Goal: Book appointment/travel/reservation

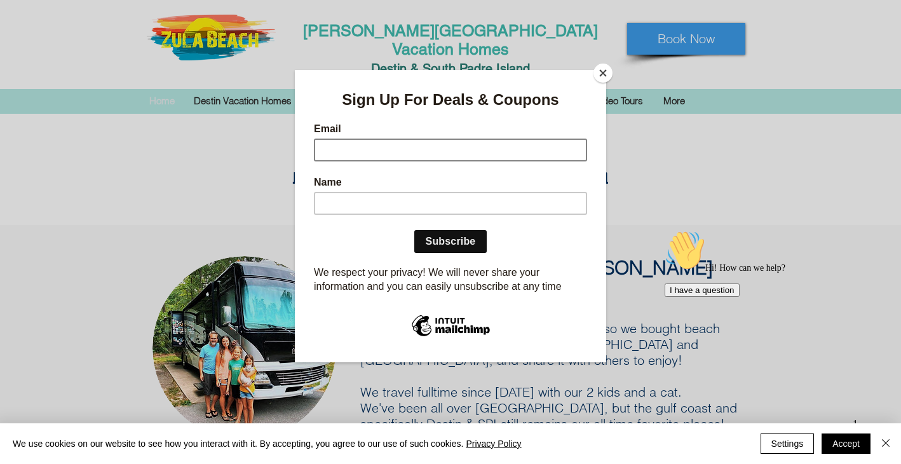
click at [483, 147] on input "Email" at bounding box center [450, 149] width 273 height 23
type input "clwergers@gmail.com"
type input "Christi Wergers"
click input "Subscribe" at bounding box center [450, 240] width 73 height 23
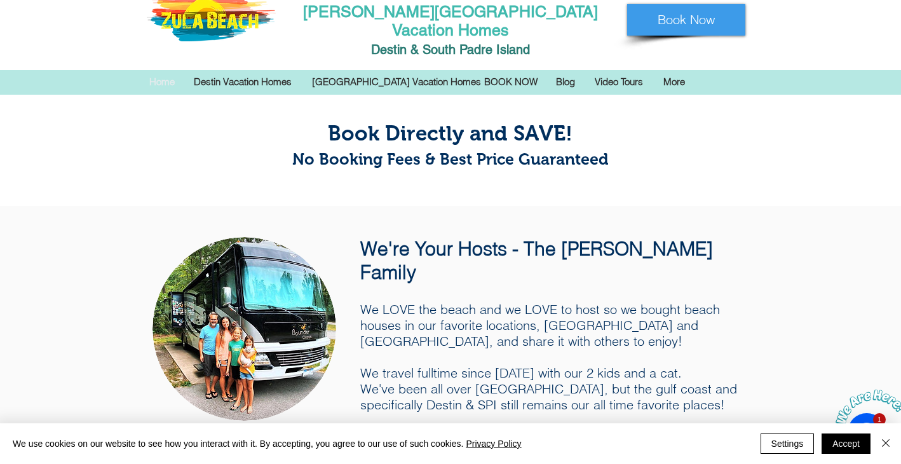
scroll to position [21, 0]
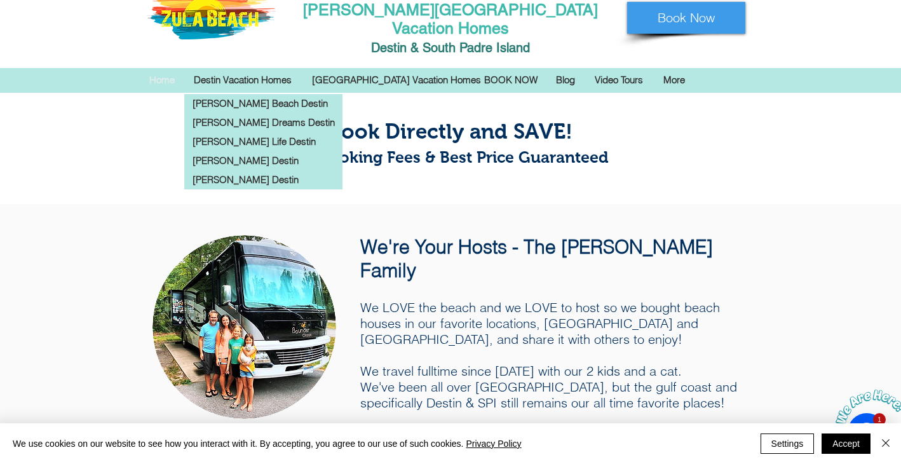
click at [277, 71] on p "Destin Vacation Homes" at bounding box center [242, 80] width 111 height 19
click at [250, 132] on p "[PERSON_NAME] Life Destin" at bounding box center [253, 141] width 133 height 19
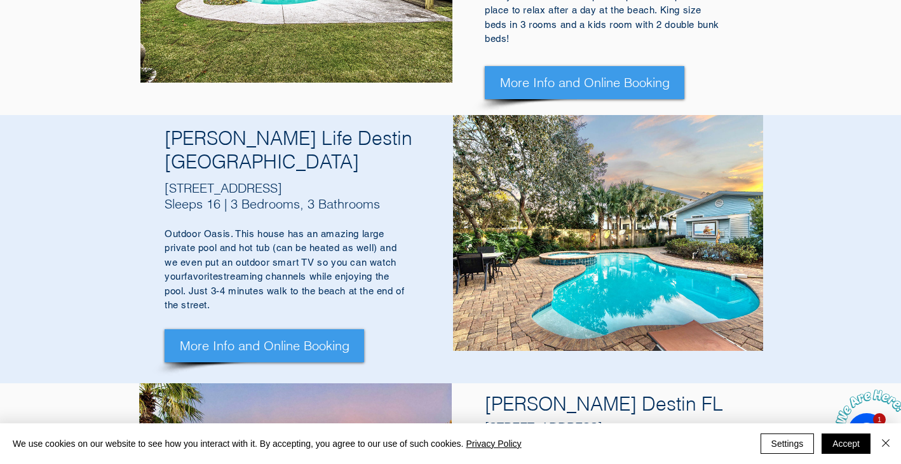
scroll to position [1004, 0]
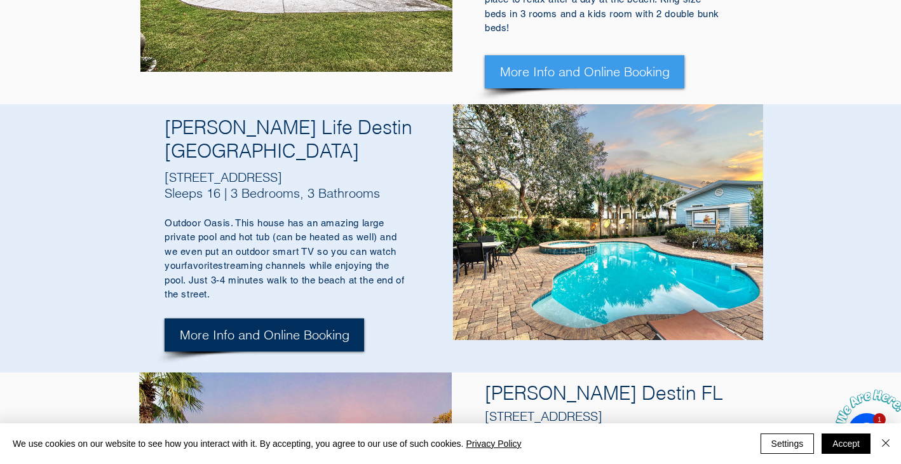
click at [269, 326] on span "More Info and Online Booking" at bounding box center [265, 335] width 170 height 18
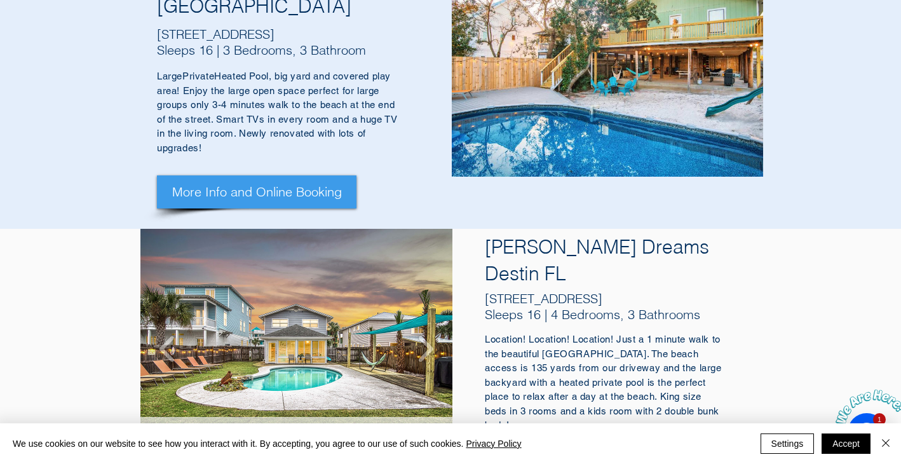
scroll to position [608, 0]
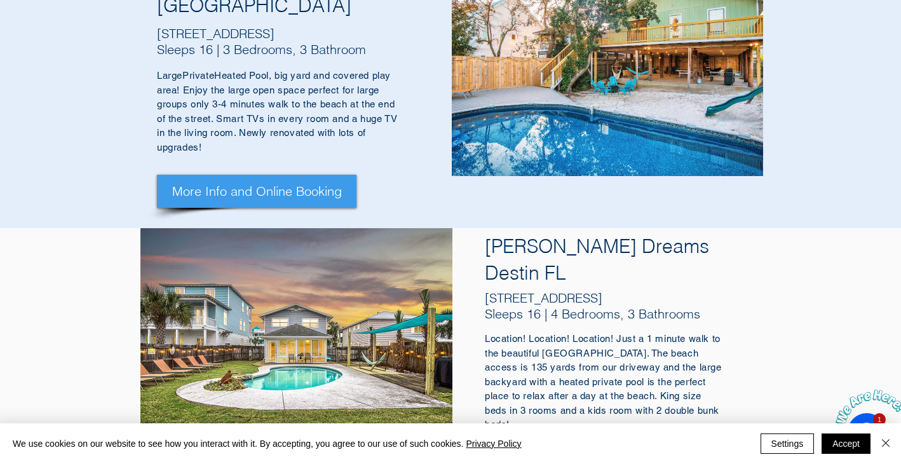
click at [536, 459] on span "More Info and Online Booking" at bounding box center [585, 468] width 170 height 18
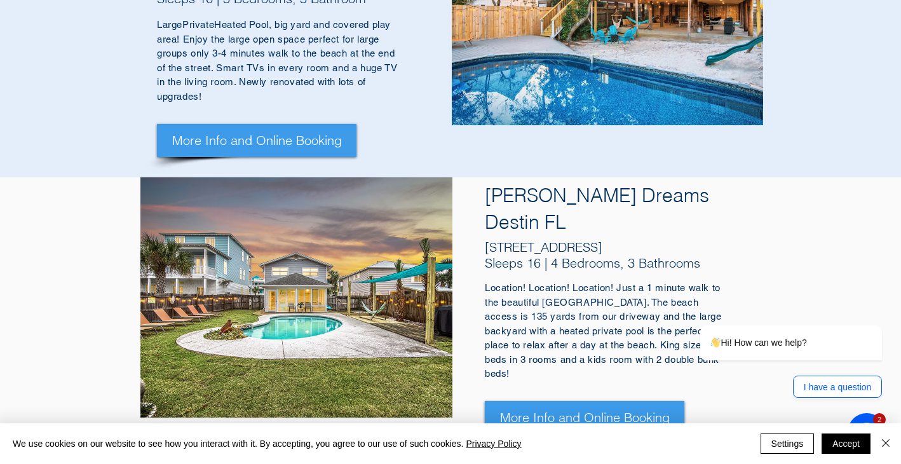
scroll to position [765, 0]
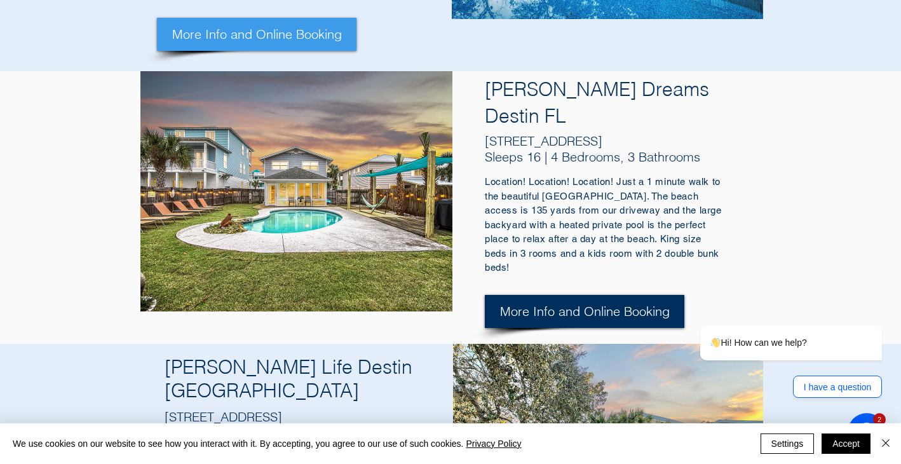
click at [599, 302] on span "More Info and Online Booking" at bounding box center [585, 311] width 170 height 18
click at [571, 302] on span "More Info and Online Booking" at bounding box center [585, 311] width 170 height 18
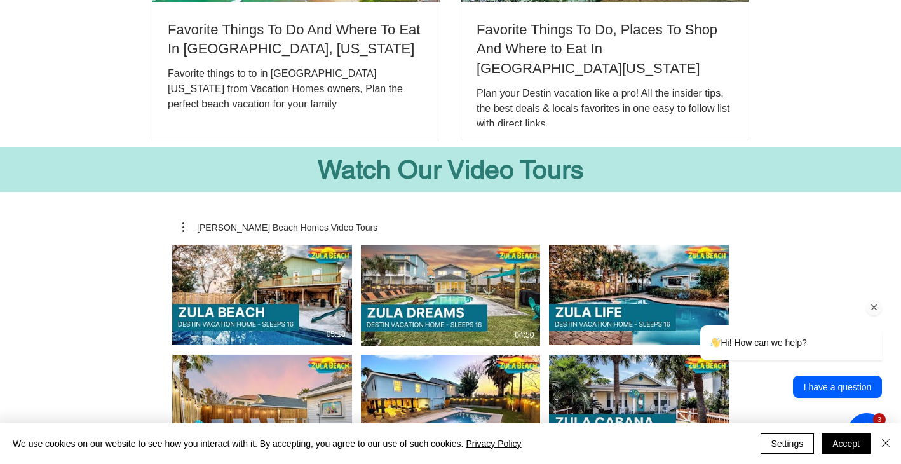
scroll to position [2807, 0]
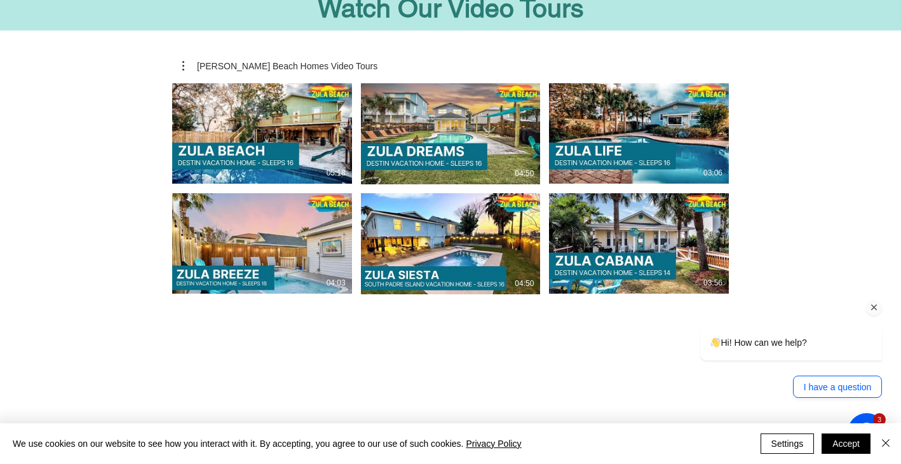
click at [838, 339] on div "Hi! How can we help?" at bounding box center [790, 343] width 161 height 15
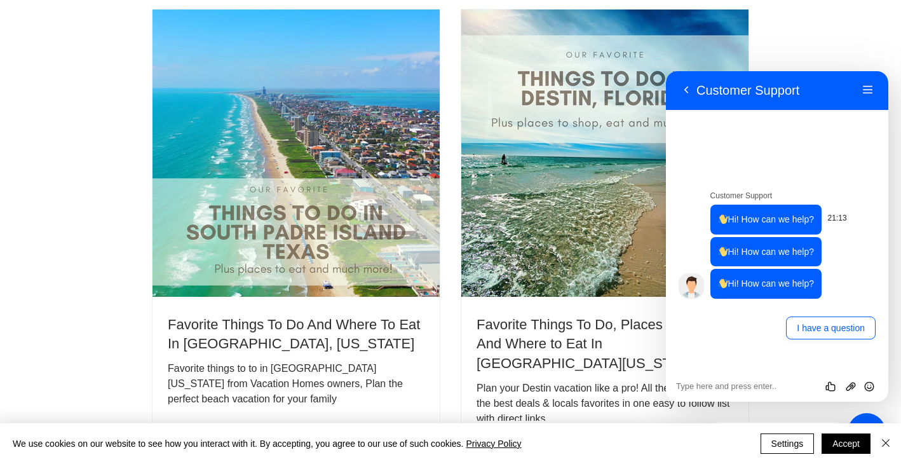
scroll to position [2152, 0]
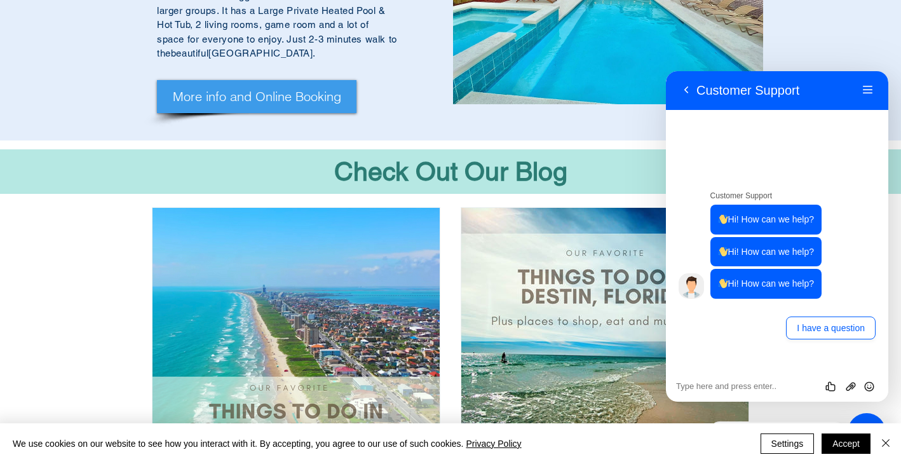
click at [744, 391] on div "Rate this chat Upload File Insert emoji" at bounding box center [777, 386] width 222 height 32
click at [730, 384] on textarea at bounding box center [777, 386] width 202 height 10
type textarea "O"
type textarea "U"
type textarea "I"
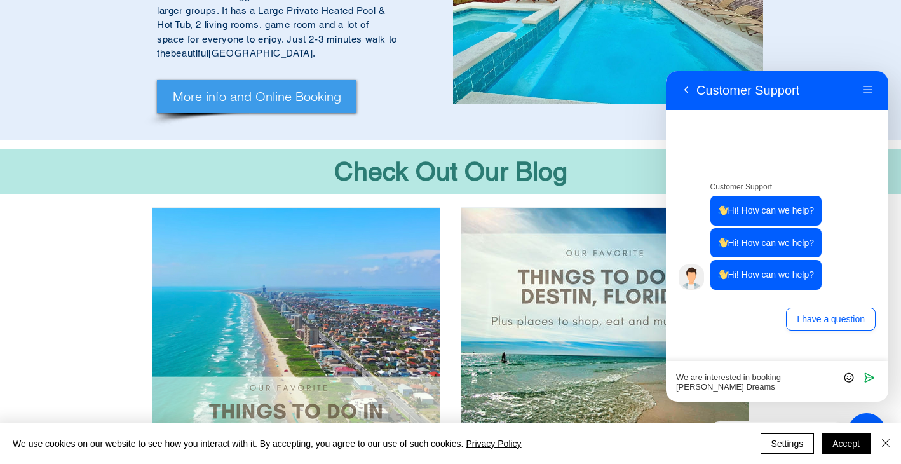
scroll to position [0, 0]
type textarea "We are interested in booking [PERSON_NAME] Dreams [DATE]-[DATE]"
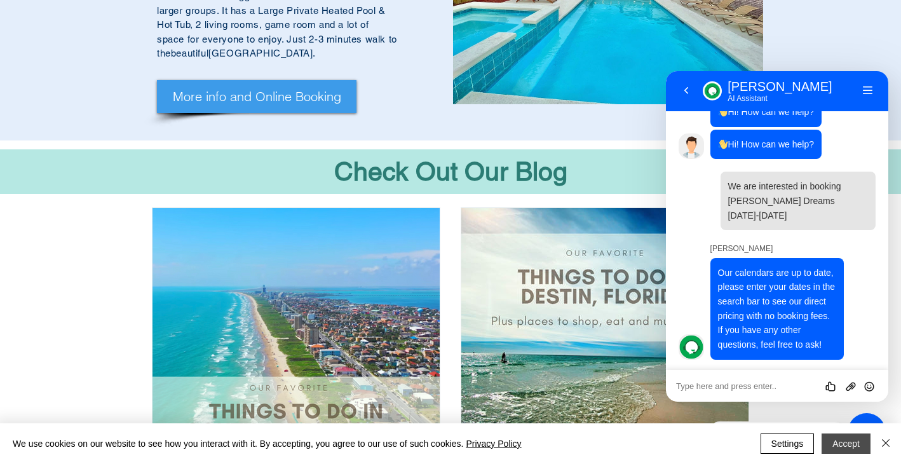
scroll to position [57, 0]
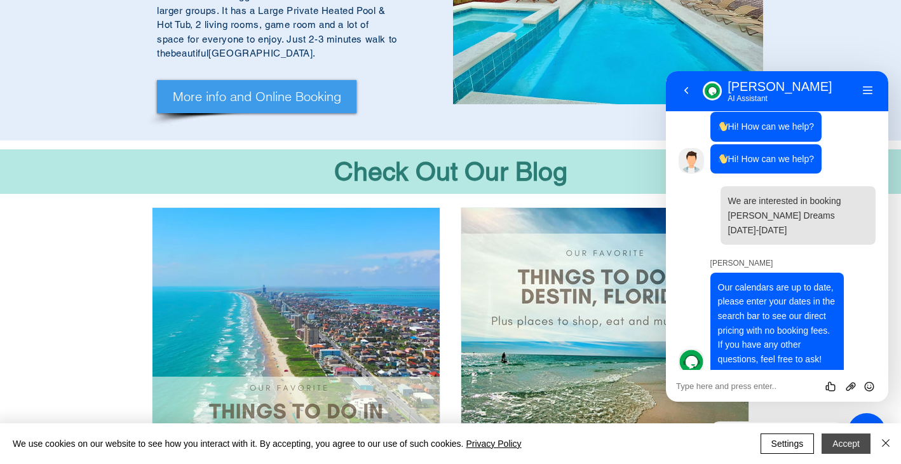
click at [845, 447] on button "Accept" at bounding box center [846, 443] width 49 height 20
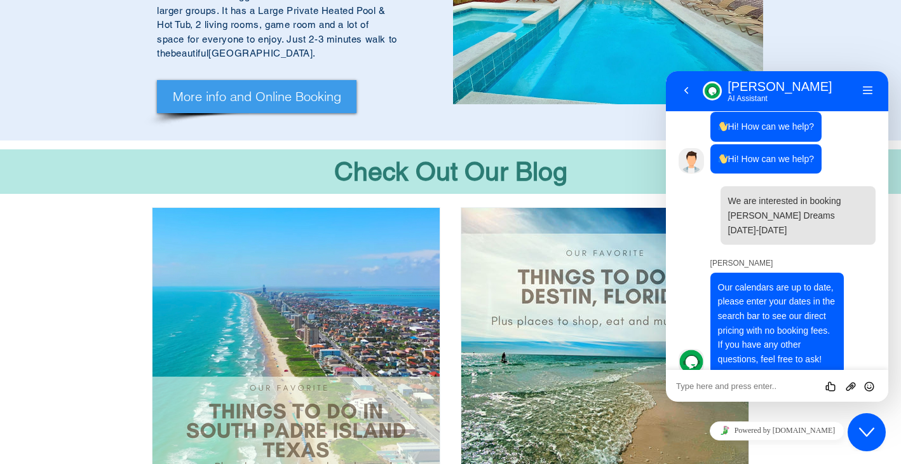
click at [756, 385] on textarea at bounding box center [777, 386] width 202 height 10
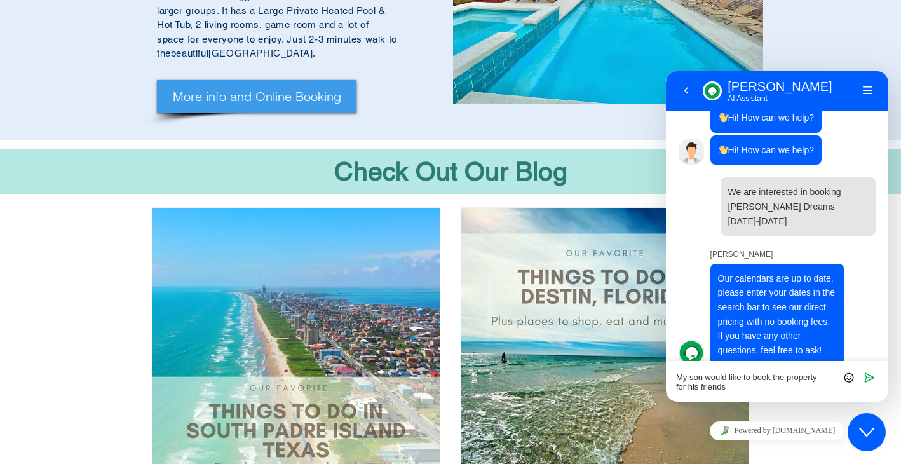
click at [685, 387] on textarea "My son would like to book the property for his friends" at bounding box center [777, 381] width 202 height 19
click at [785, 386] on textarea "My son would like to book the property for he and his friends" at bounding box center [777, 381] width 202 height 19
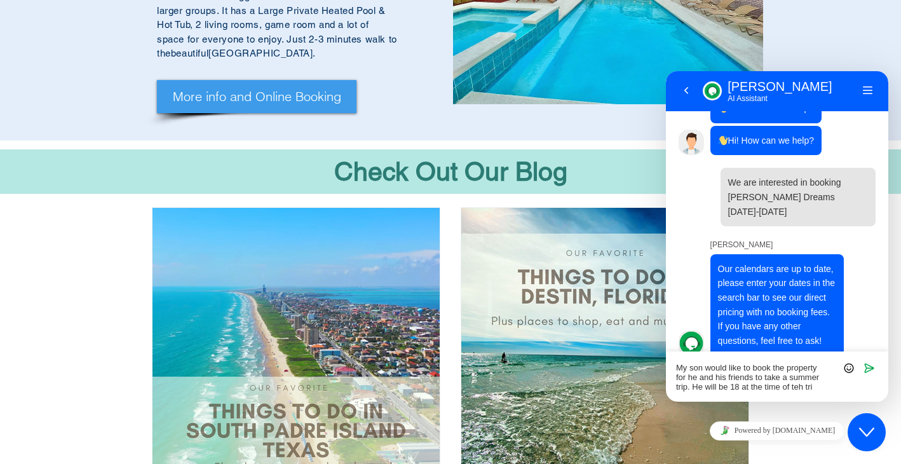
type textarea "My son would like to book the property for he and his friends to take a summer …"
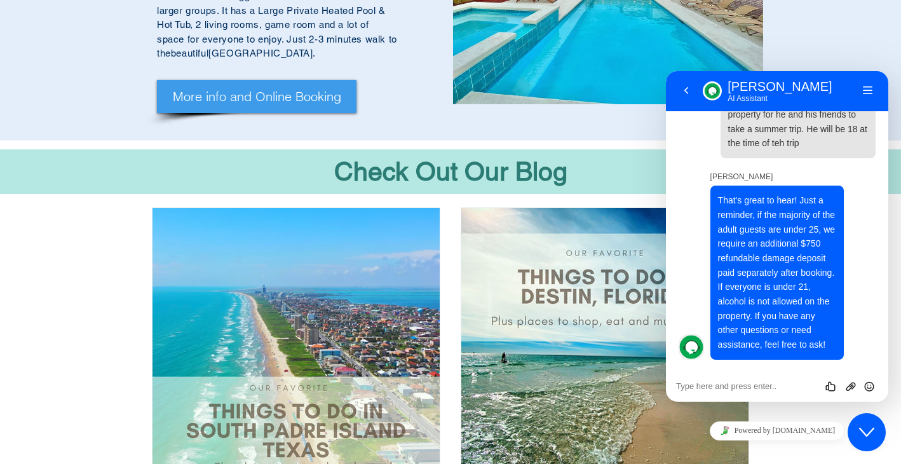
scroll to position [344, 0]
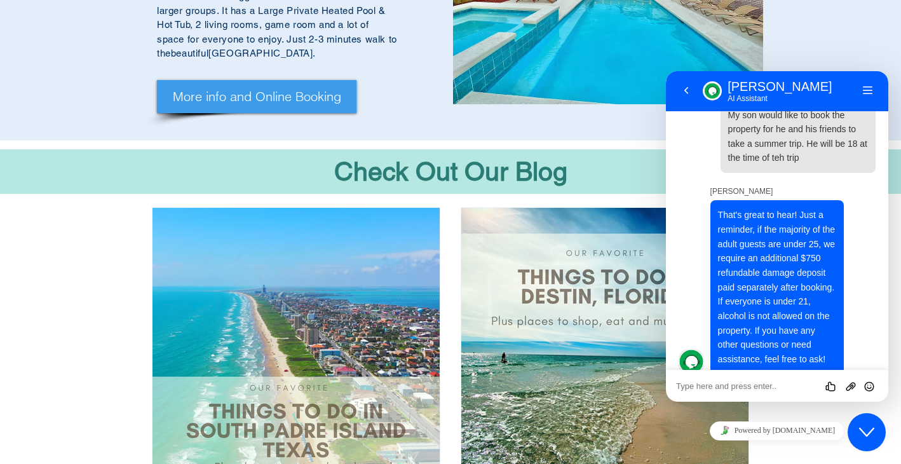
click at [769, 388] on textarea at bounding box center [777, 386] width 202 height 10
type textarea "So is he allowed to book if he is under 21?"
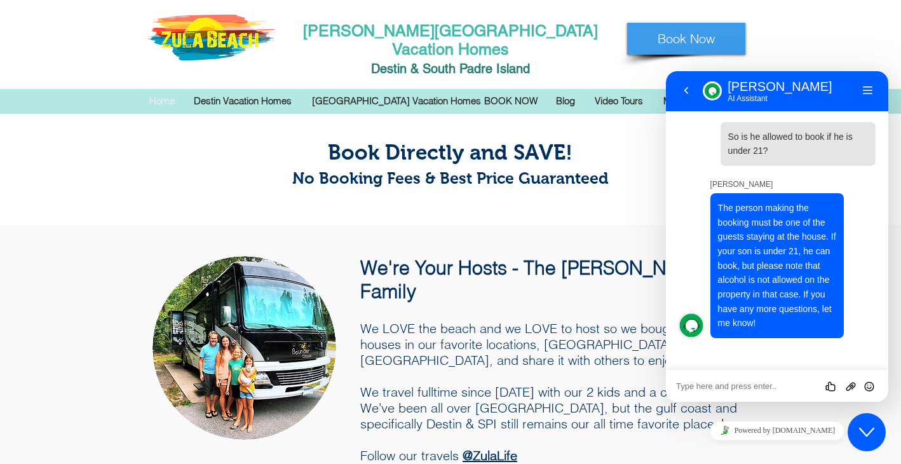
scroll to position [573, 0]
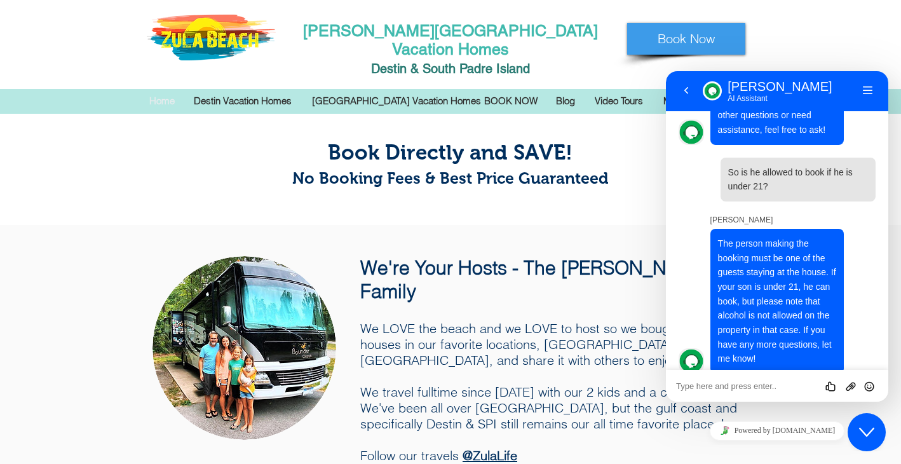
click at [511, 292] on div "main content" at bounding box center [450, 382] width 901 height 315
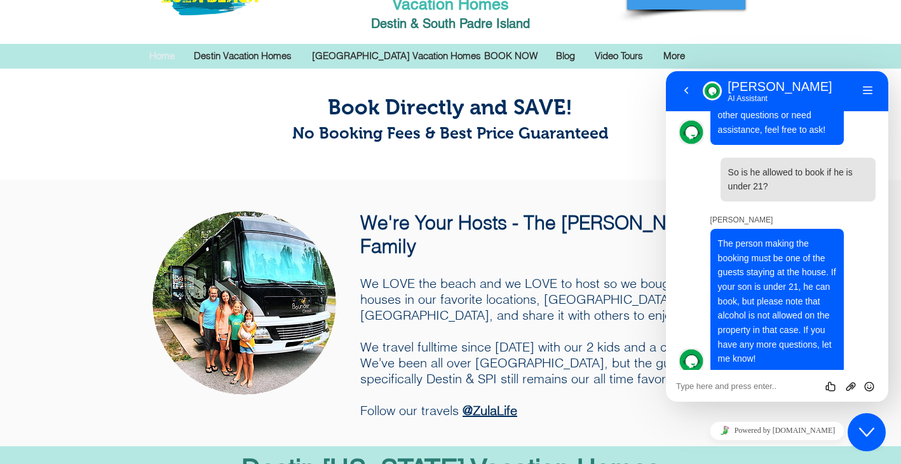
scroll to position [0, 0]
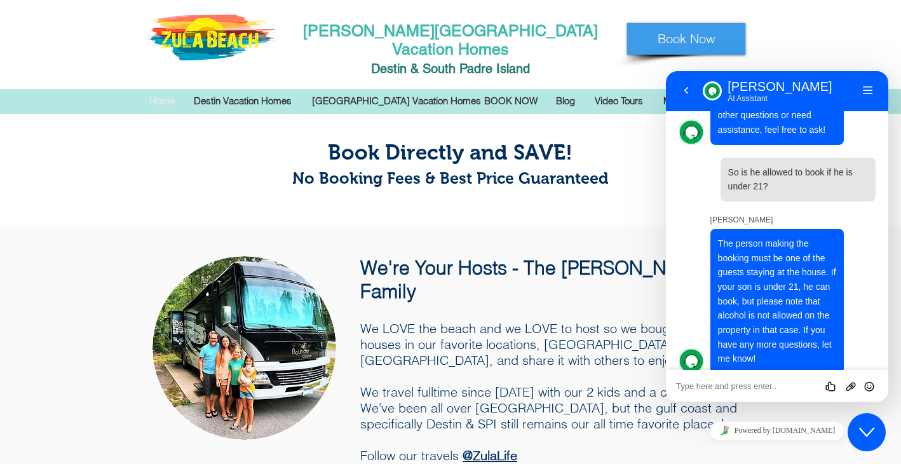
click at [710, 387] on textarea at bounding box center [777, 386] width 202 height 10
type textarea "Do we pay fully up front?"
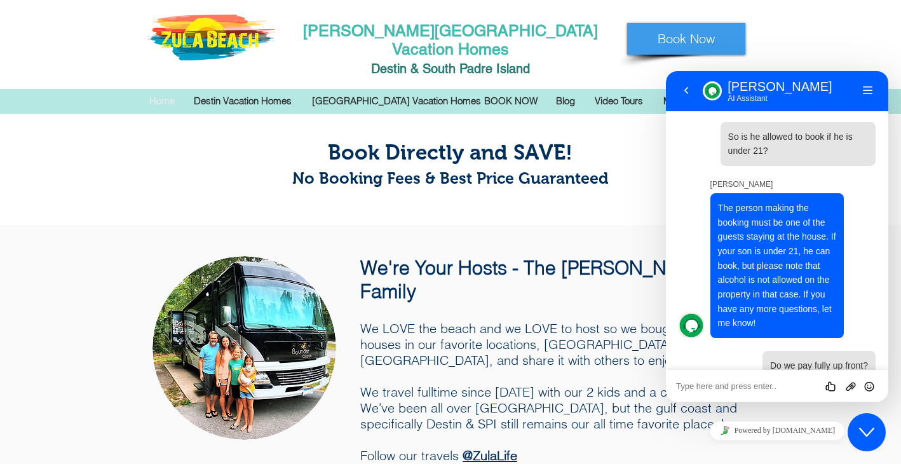
scroll to position [651, 0]
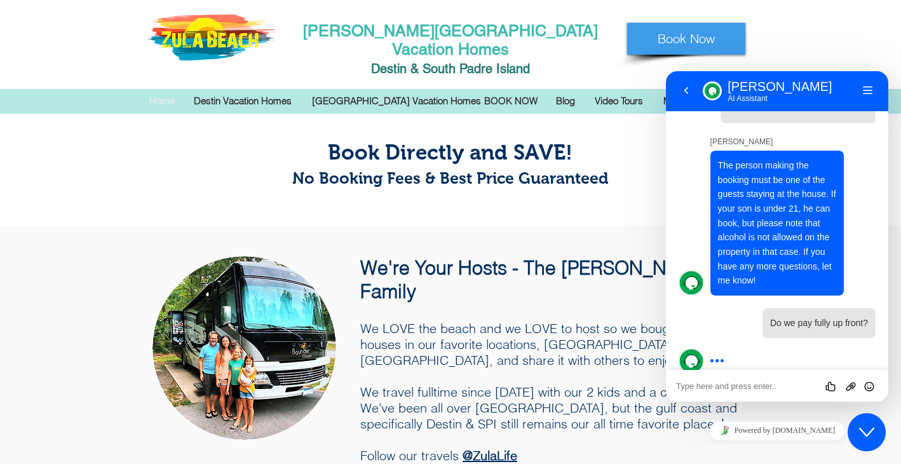
click at [491, 320] on span "We LOVE the beach and we LOVE to host so we bought beach houses in our favorite…" at bounding box center [548, 391] width 377 height 143
click at [665, 41] on span "Book Now" at bounding box center [686, 39] width 57 height 18
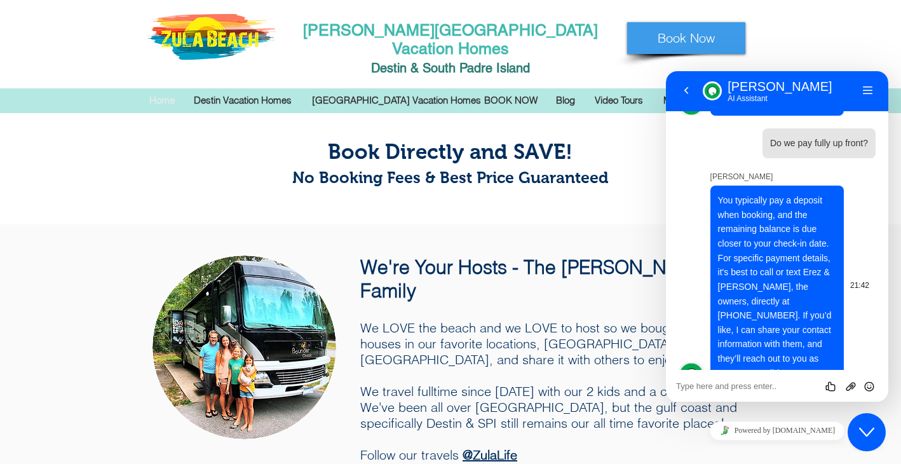
scroll to position [0, 0]
click at [767, 387] on textarea at bounding box center [777, 386] width 202 height 10
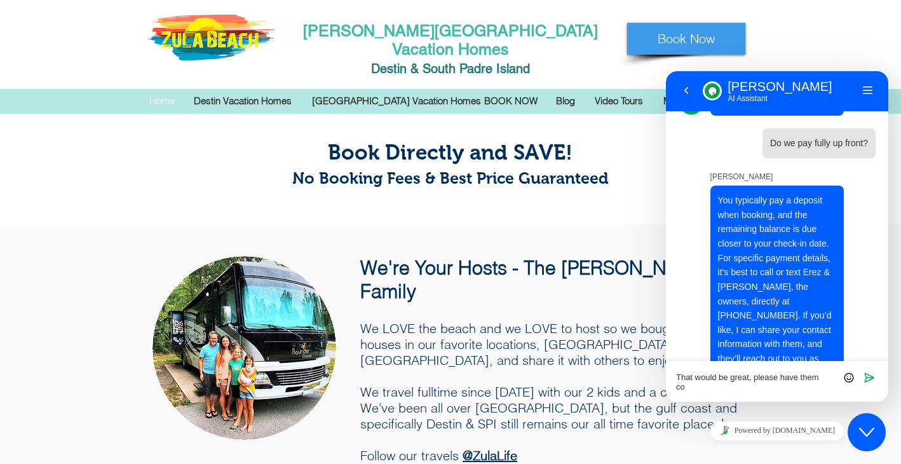
scroll to position [840, 0]
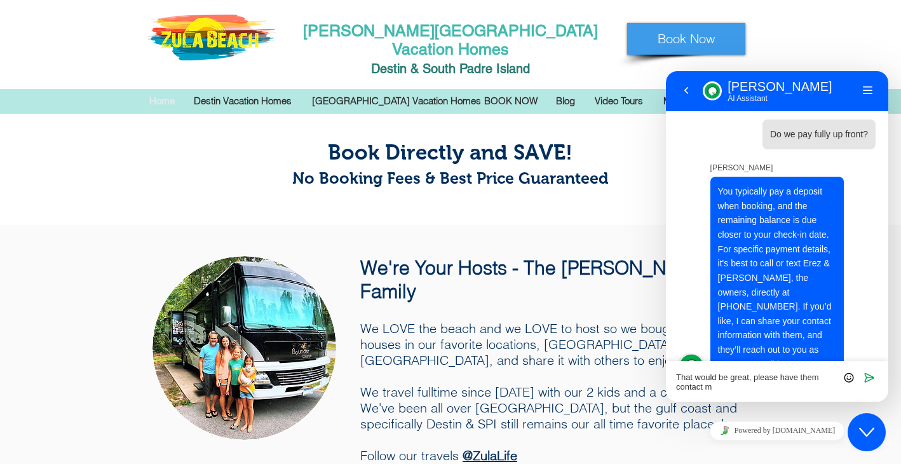
type textarea "That would be great, please have them contact me"
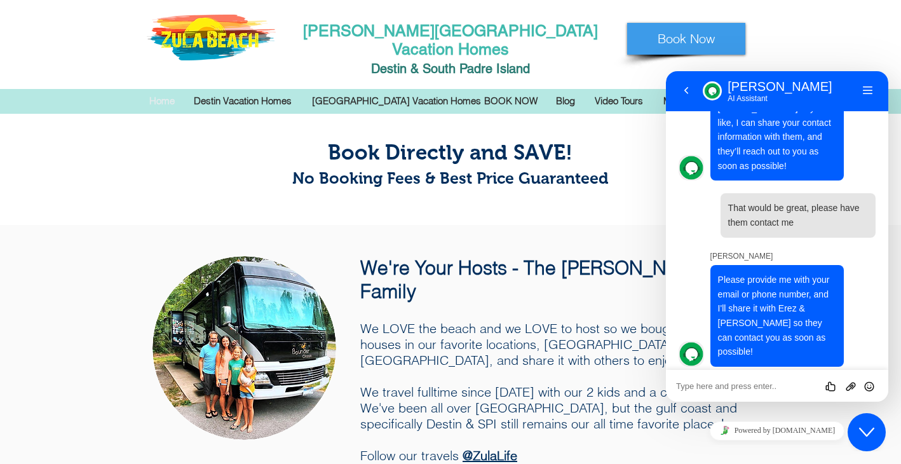
scroll to position [1003, 0]
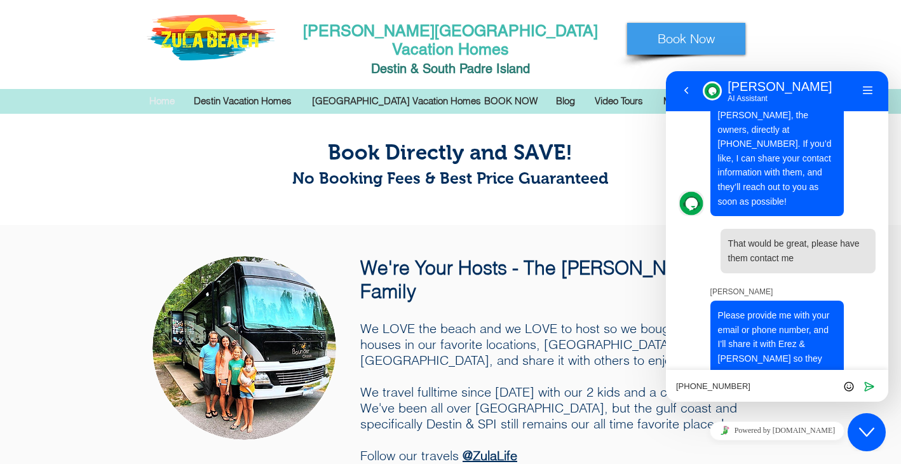
type textarea "[PHONE_NUMBER]"
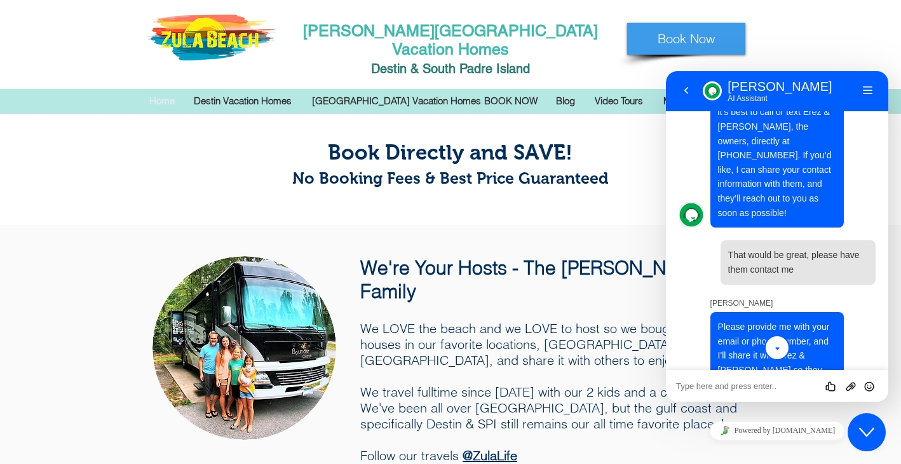
scroll to position [984, 0]
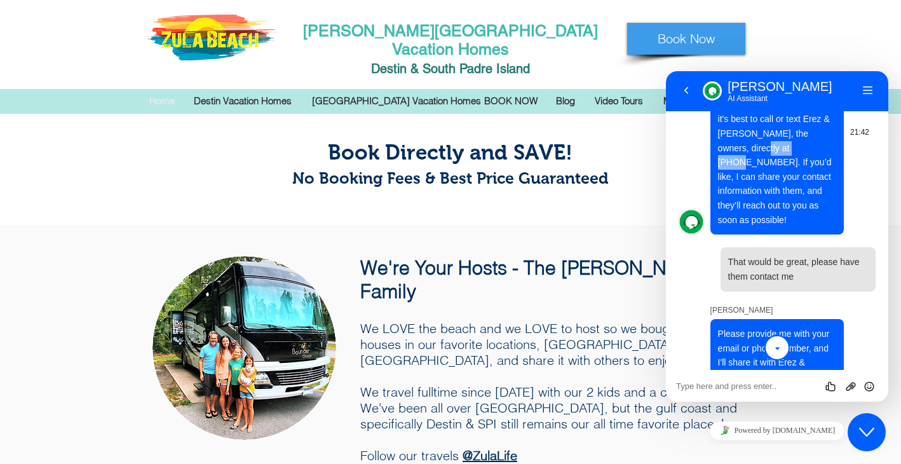
drag, startPoint x: 772, startPoint y: 133, endPoint x: 720, endPoint y: 137, distance: 52.3
click at [720, 137] on span "You typically pay a deposit when booking, and the remaining balance is due clos…" at bounding box center [775, 133] width 114 height 183
copy span "[PHONE_NUMBER]"
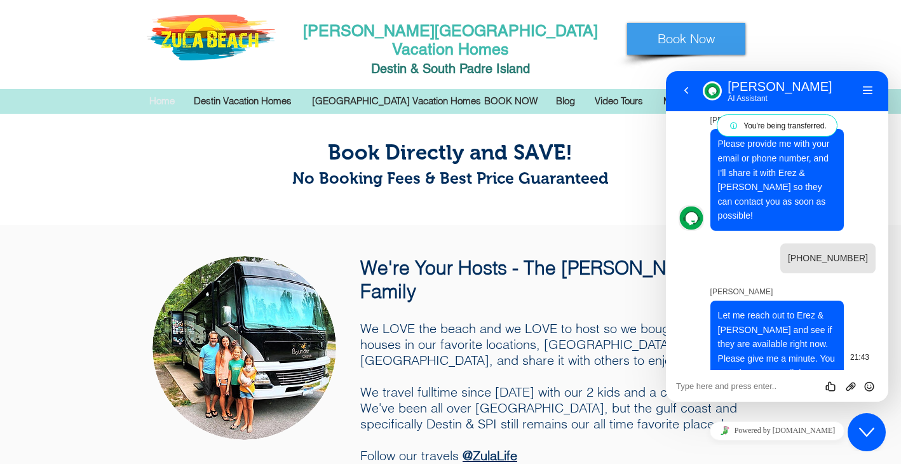
scroll to position [11, 0]
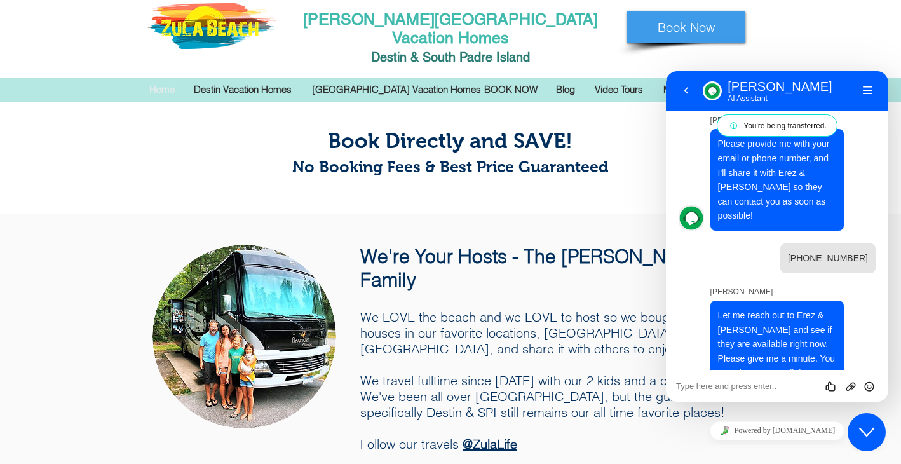
click at [754, 389] on textarea at bounding box center [777, 386] width 202 height 10
type textarea "thank you"
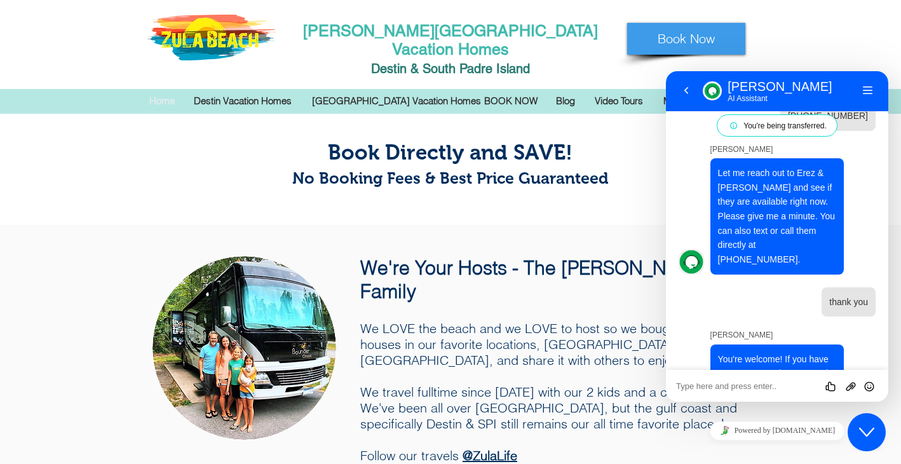
scroll to position [1, 0]
click at [867, 433] on icon "Close Chat This icon closes the chat window." at bounding box center [866, 432] width 15 height 15
